Goal: Transaction & Acquisition: Purchase product/service

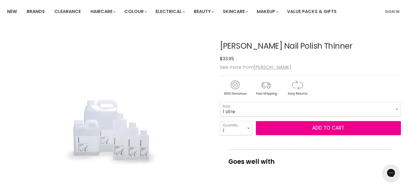
scroll to position [47, 0]
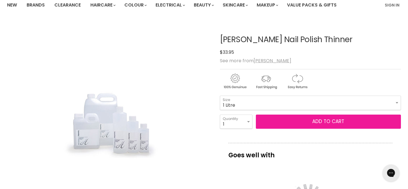
click at [282, 126] on button "Add to cart" at bounding box center [328, 122] width 145 height 14
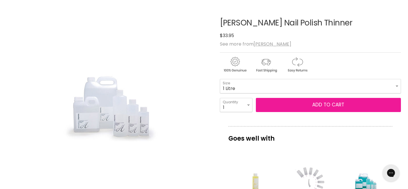
scroll to position [0, 0]
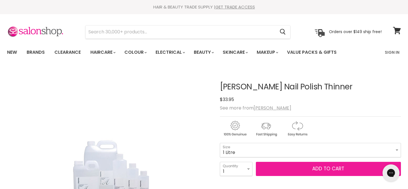
click at [319, 166] on span "Add to cart" at bounding box center [328, 168] width 32 height 7
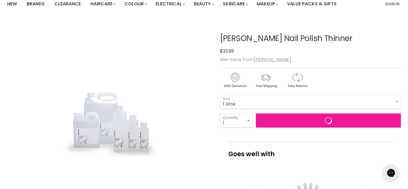
scroll to position [49, 0]
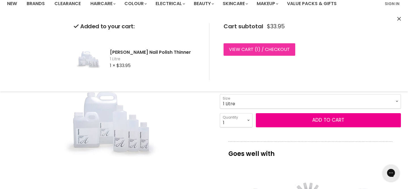
click at [258, 52] on link "View cart ( 1 ) / Checkout" at bounding box center [259, 49] width 72 height 12
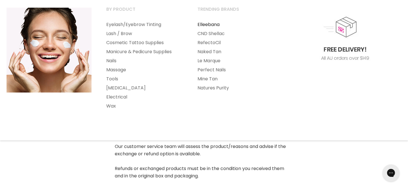
scroll to position [70, 0]
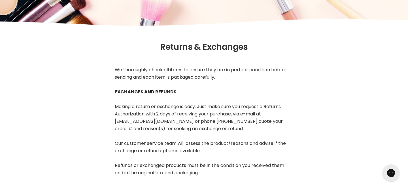
click at [159, 151] on span "Our customer service team will assess the product/reasons and advise if the exc…" at bounding box center [200, 147] width 171 height 14
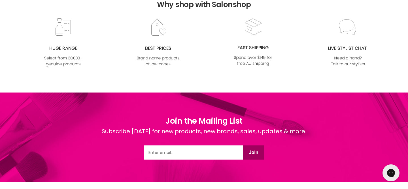
scroll to position [650, 0]
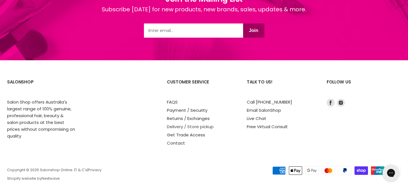
click at [187, 124] on link "Delivery / Store pickup" at bounding box center [190, 127] width 47 height 6
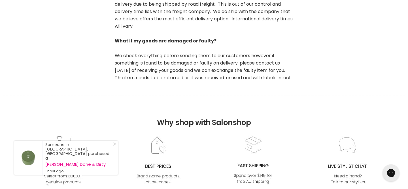
scroll to position [538, 0]
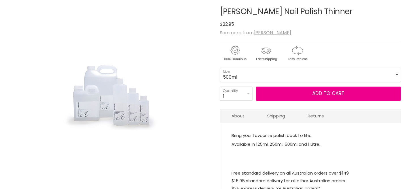
scroll to position [75, 0]
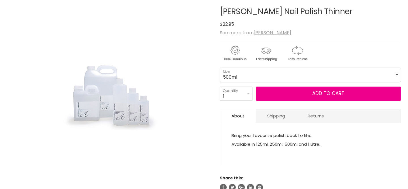
click at [276, 76] on select "125ml 250ml 500ml 1 Litre" at bounding box center [310, 75] width 181 height 14
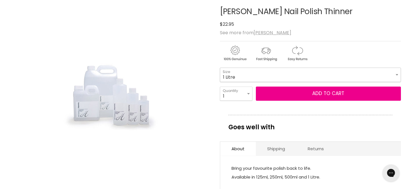
select select "1 Litre"
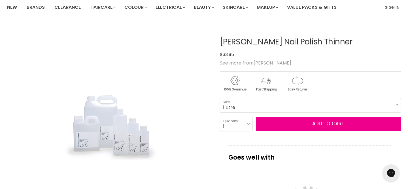
scroll to position [36, 0]
